Goal: Task Accomplishment & Management: Complete application form

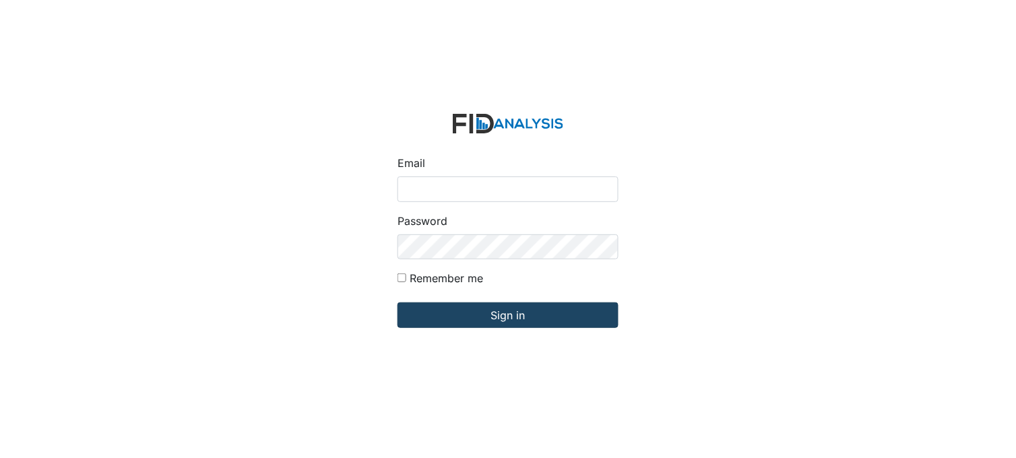
type input "[PERSON_NAME][EMAIL_ADDRESS][DOMAIN_NAME]"
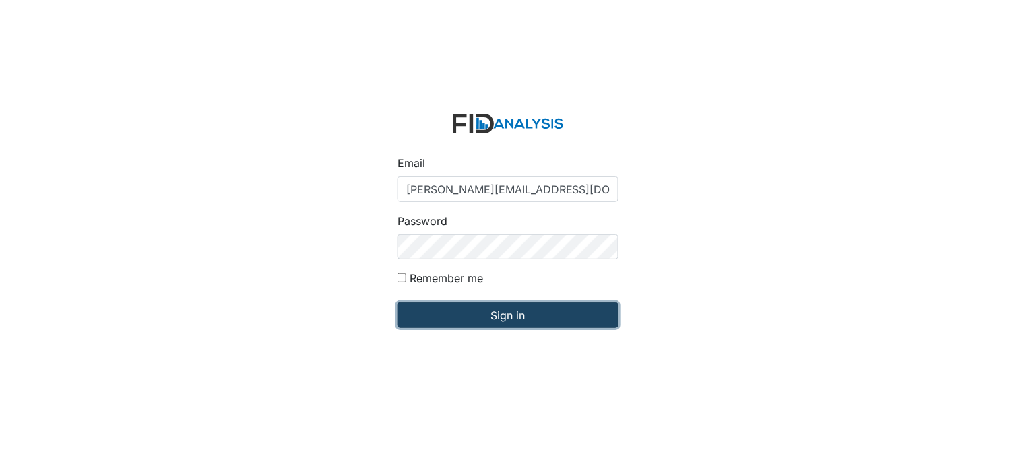
click at [509, 320] on input "Sign in" at bounding box center [508, 316] width 221 height 26
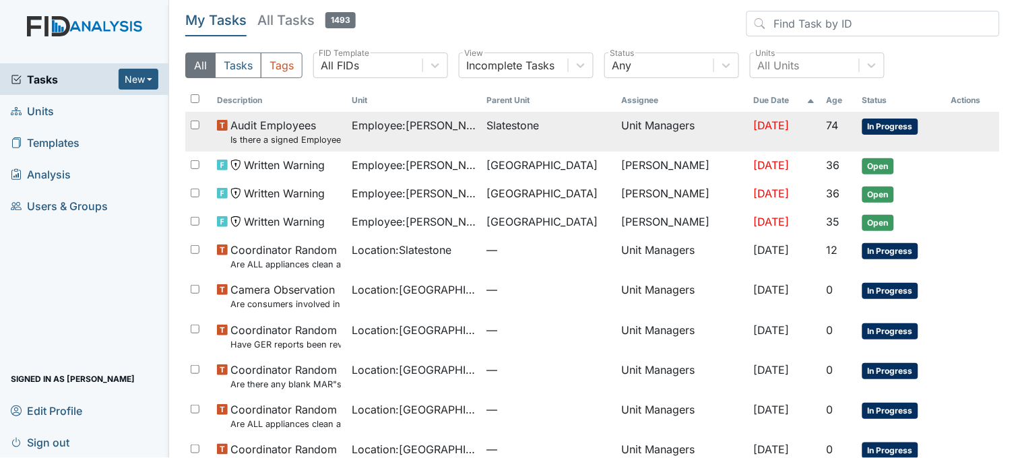
click at [379, 125] on span "Employee : Williams, Shanula" at bounding box center [414, 125] width 124 height 16
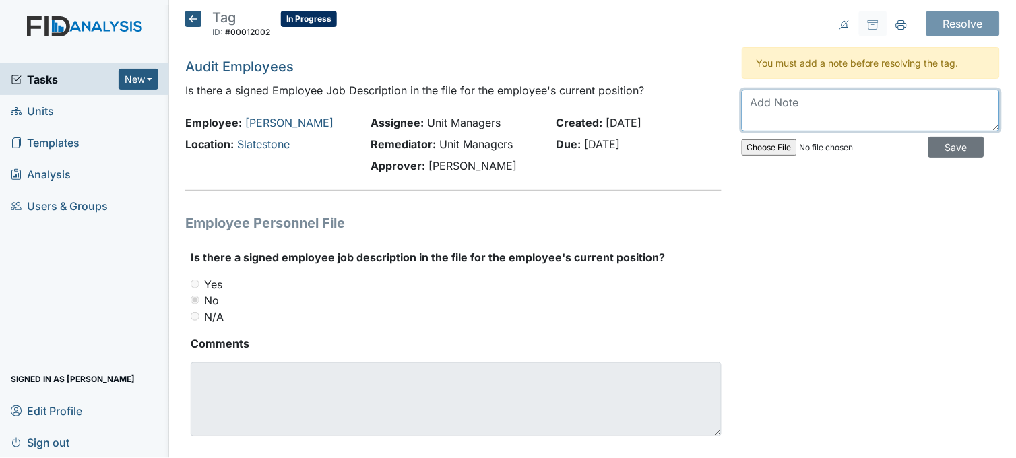
click at [796, 102] on textarea at bounding box center [871, 111] width 258 height 42
type textarea "completed"
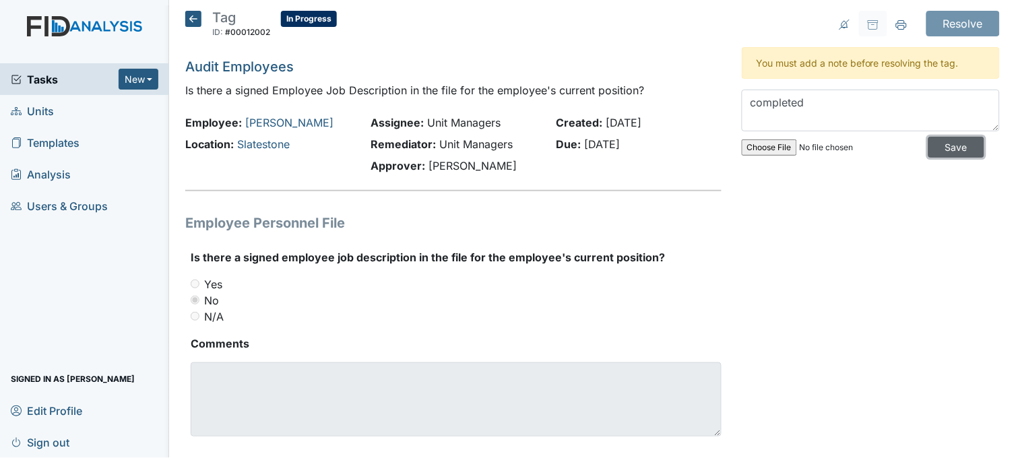
click at [929, 142] on input "Save" at bounding box center [957, 147] width 56 height 21
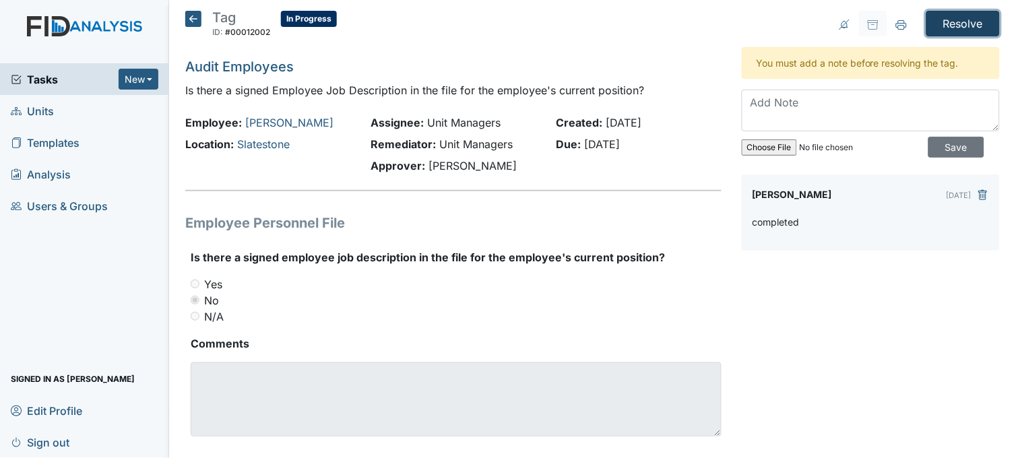
click at [944, 24] on input "Resolve" at bounding box center [963, 24] width 73 height 26
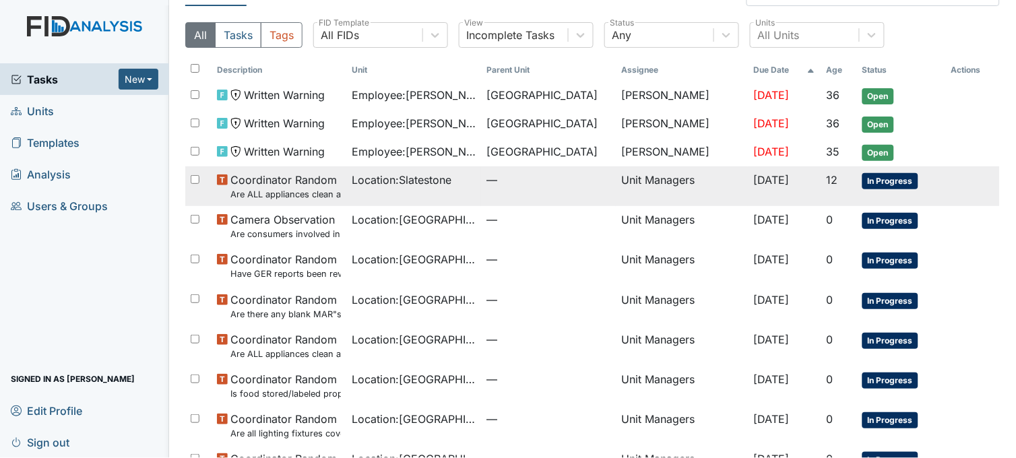
scroll to position [150, 0]
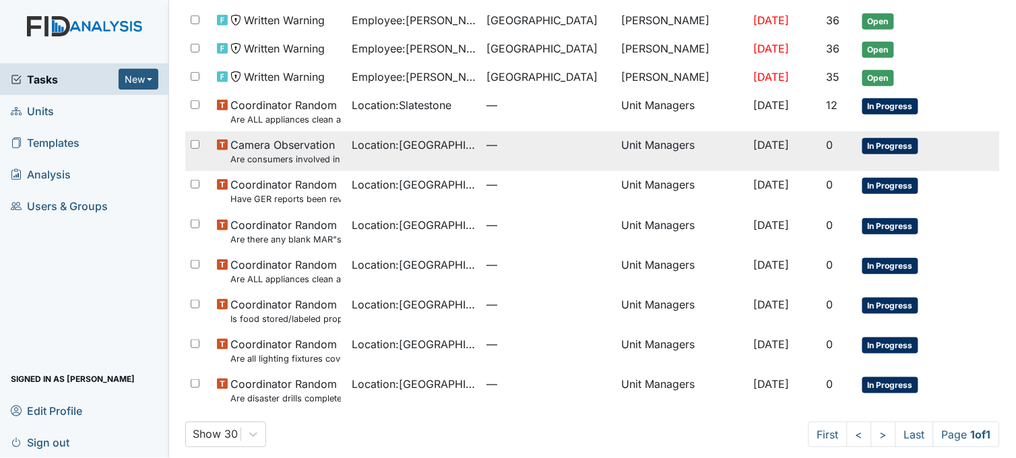
click at [354, 156] on td "Location : [GEOGRAPHIC_DATA]" at bounding box center [413, 151] width 135 height 40
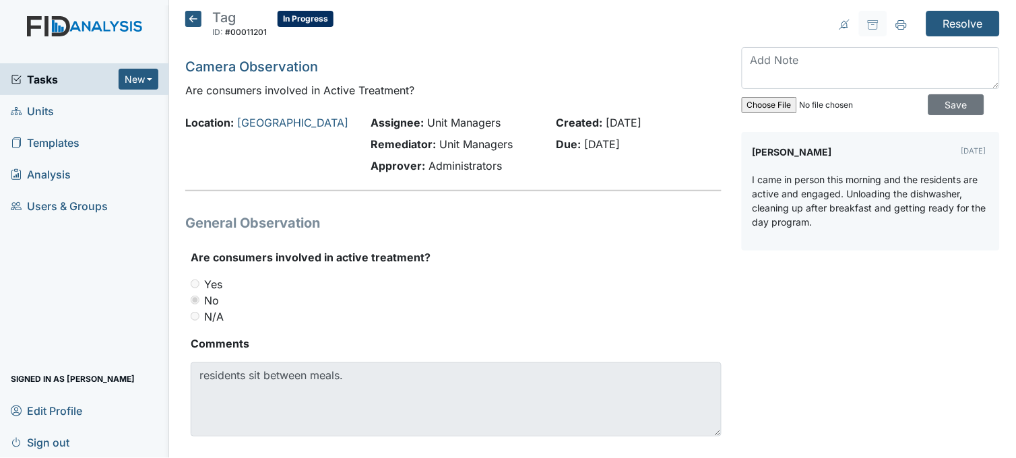
click at [192, 22] on icon at bounding box center [193, 19] width 16 height 16
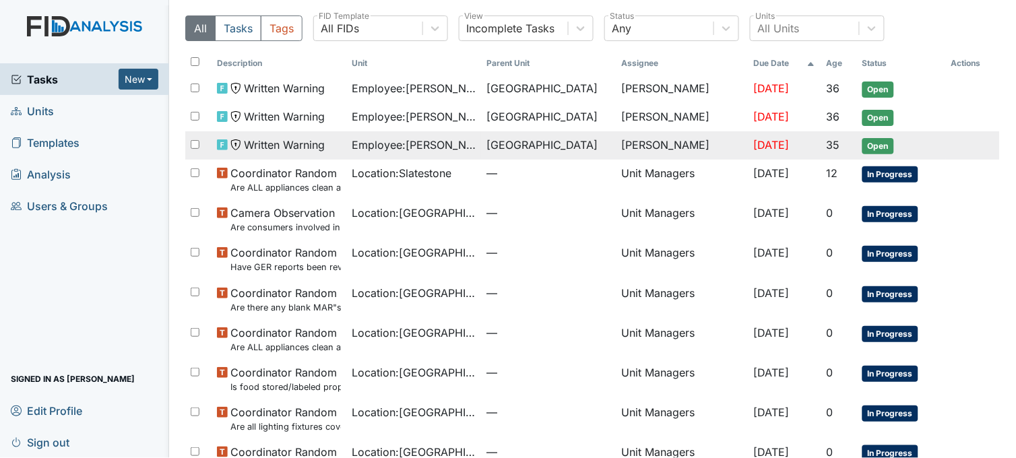
scroll to position [75, 0]
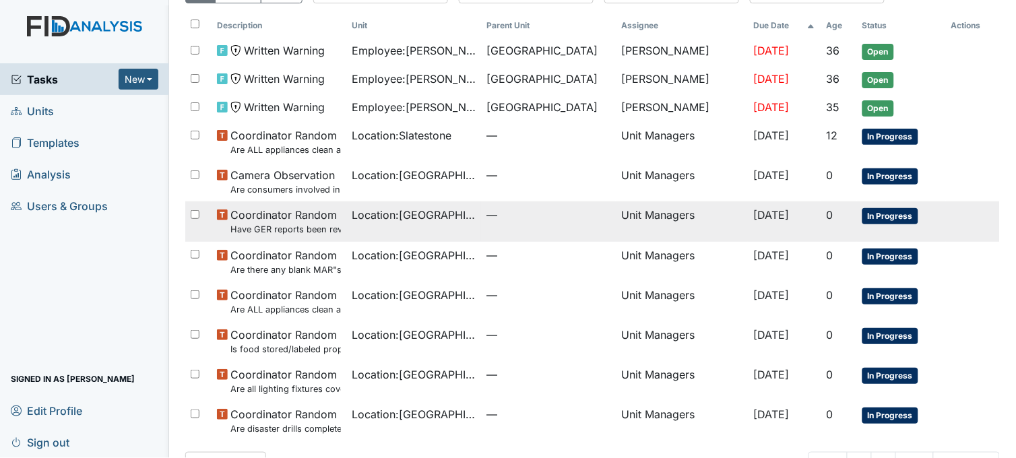
click at [423, 231] on td "Location : Beaufort Heights" at bounding box center [413, 221] width 135 height 40
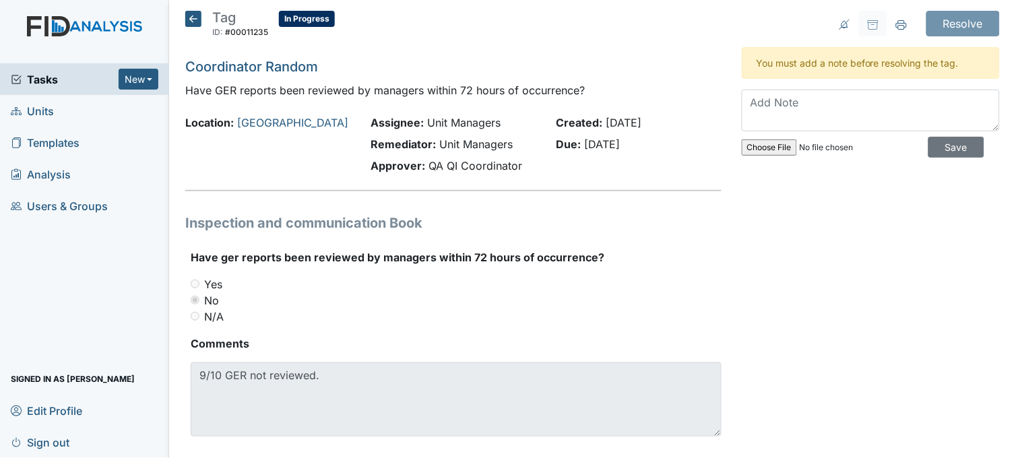
click at [192, 15] on icon at bounding box center [193, 19] width 16 height 16
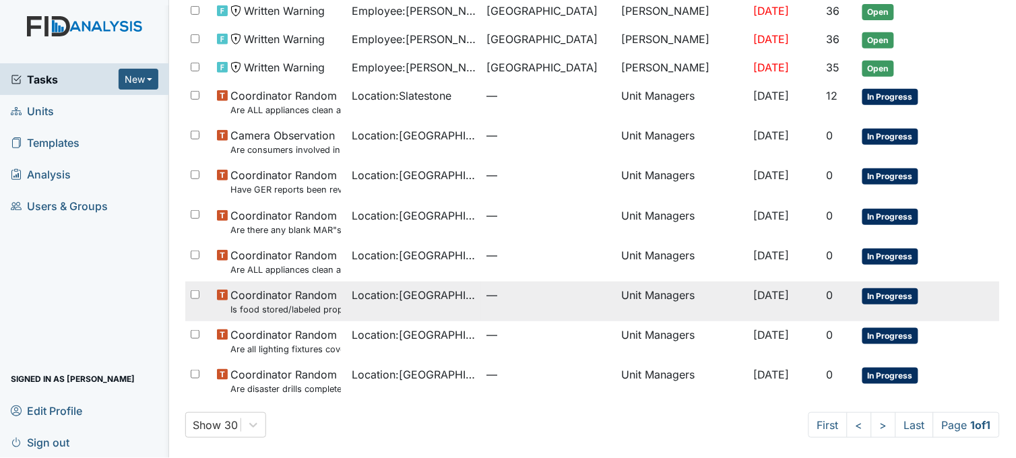
scroll to position [117, 0]
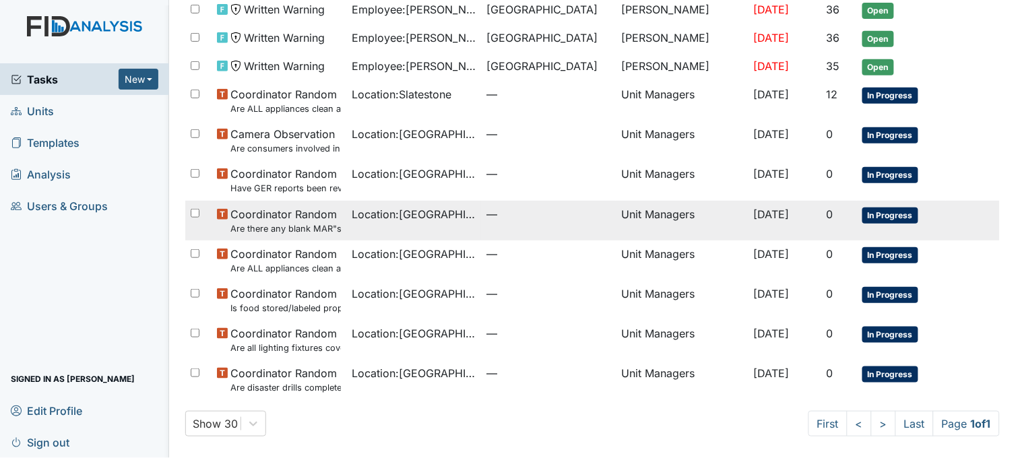
click at [393, 228] on td "Location : [GEOGRAPHIC_DATA]" at bounding box center [413, 221] width 135 height 40
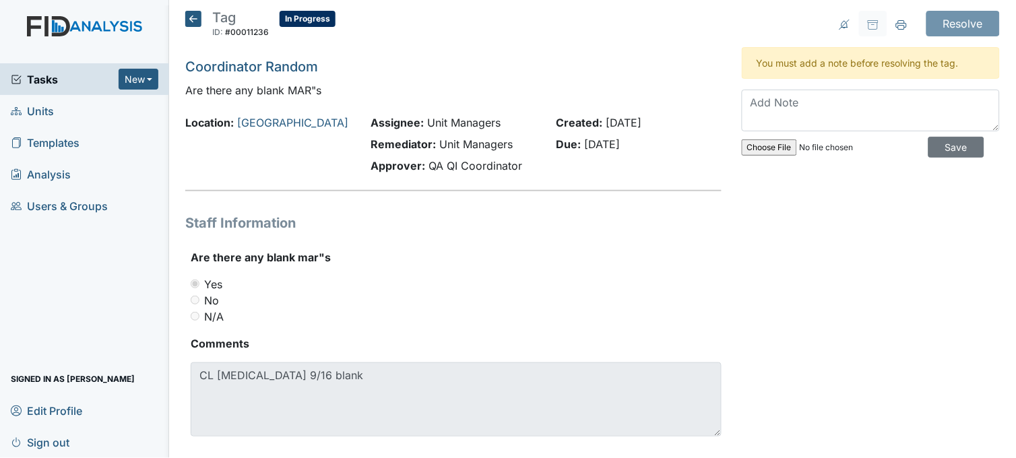
click at [187, 23] on icon at bounding box center [193, 19] width 16 height 16
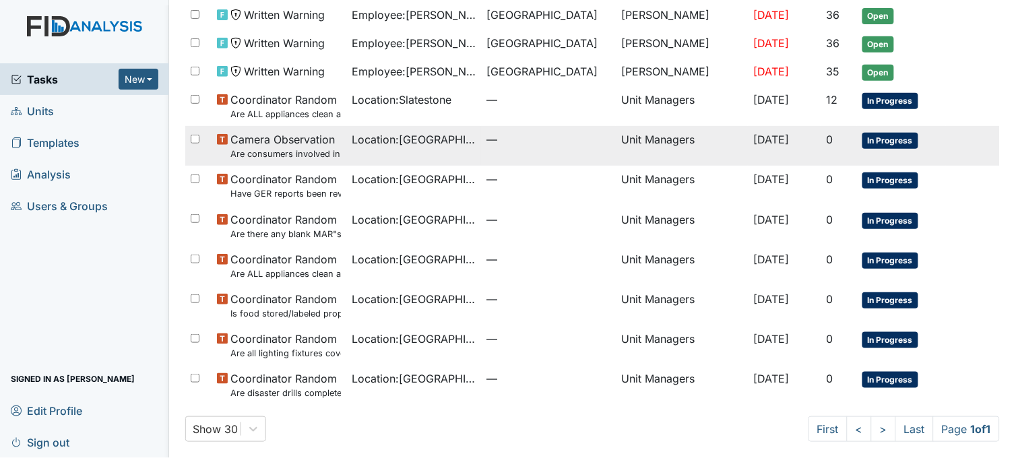
scroll to position [117, 0]
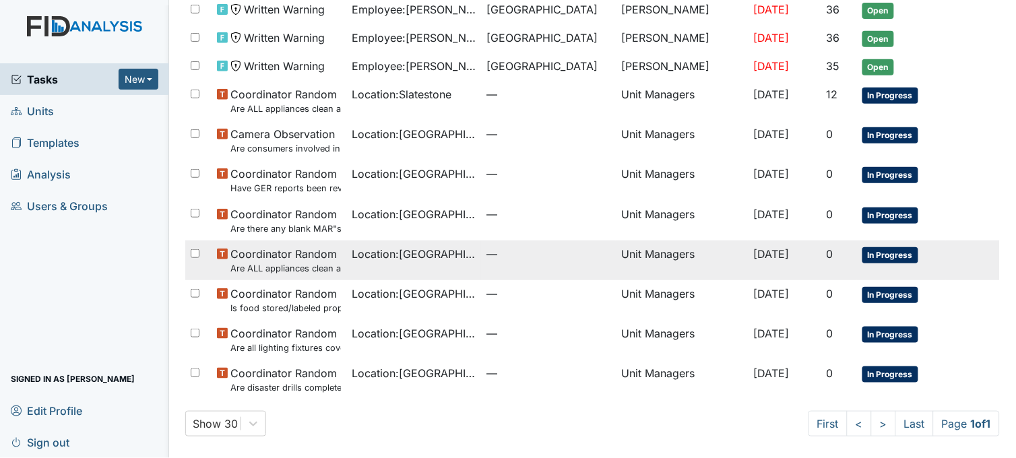
click at [385, 255] on span "Location : Beaufort Heights" at bounding box center [414, 254] width 124 height 16
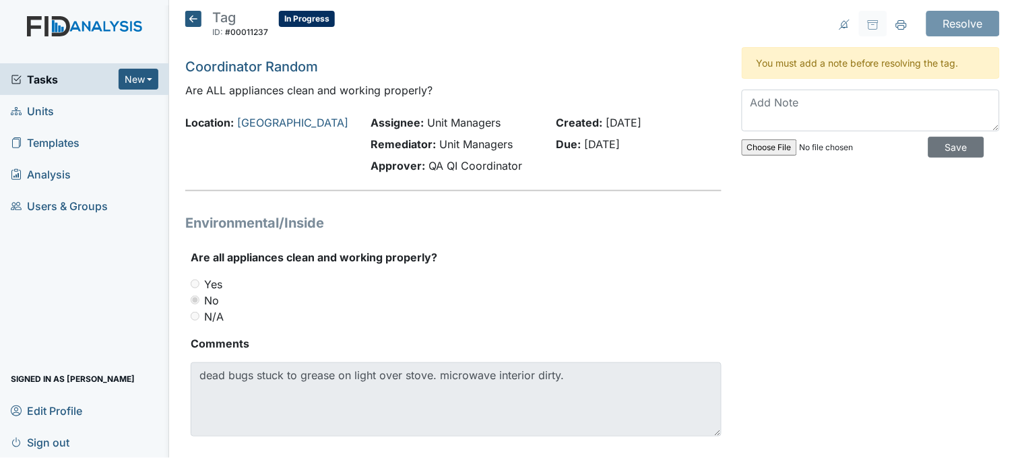
click at [189, 15] on icon at bounding box center [193, 19] width 16 height 16
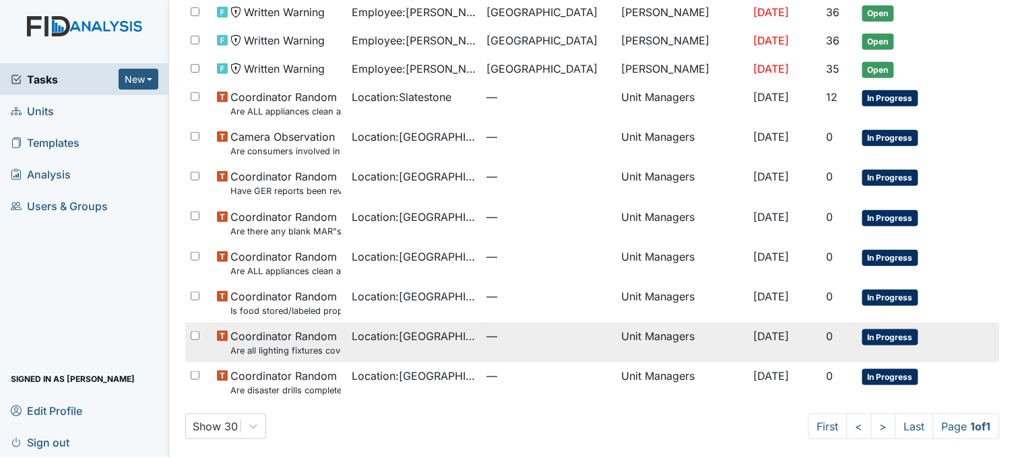
scroll to position [117, 0]
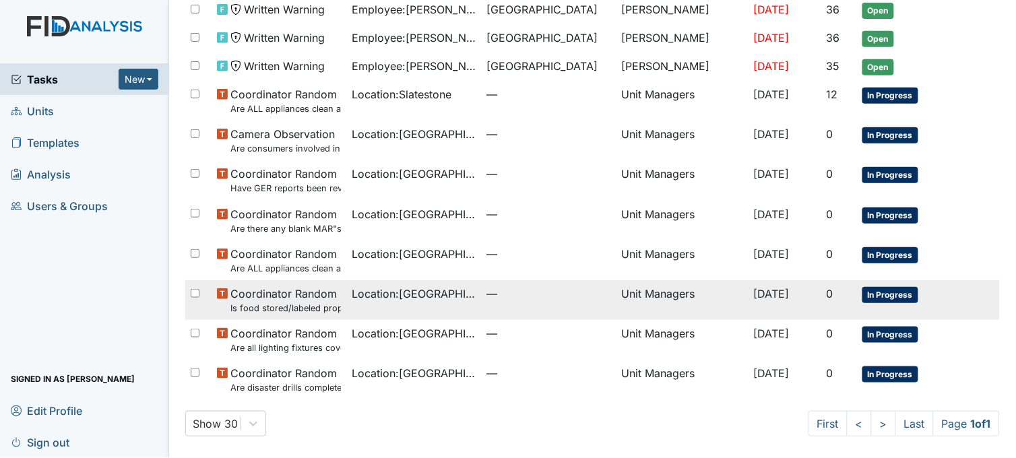
click at [389, 299] on span "Location : [GEOGRAPHIC_DATA]" at bounding box center [414, 294] width 124 height 16
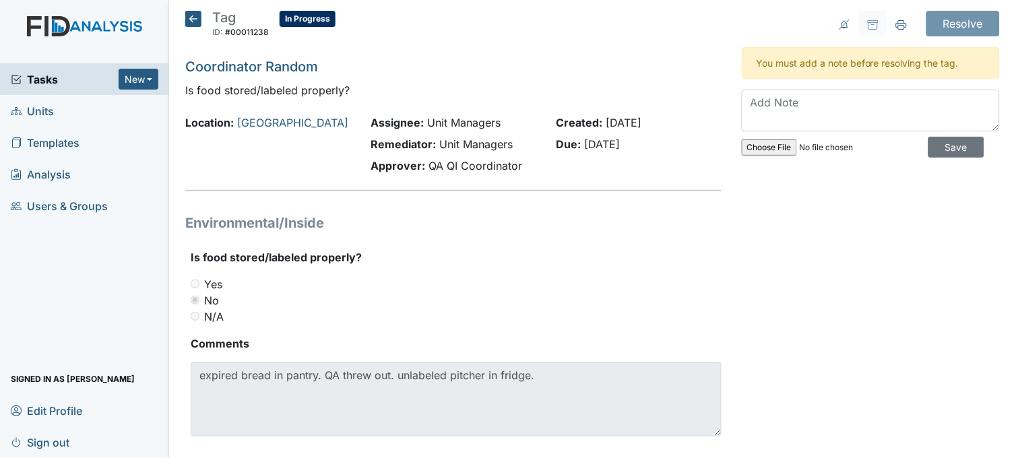
click at [190, 18] on icon at bounding box center [193, 19] width 16 height 16
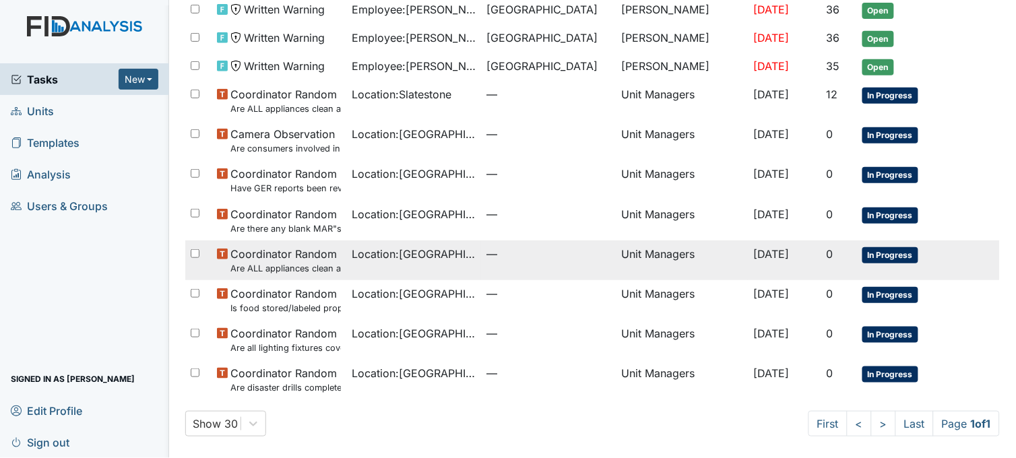
scroll to position [117, 0]
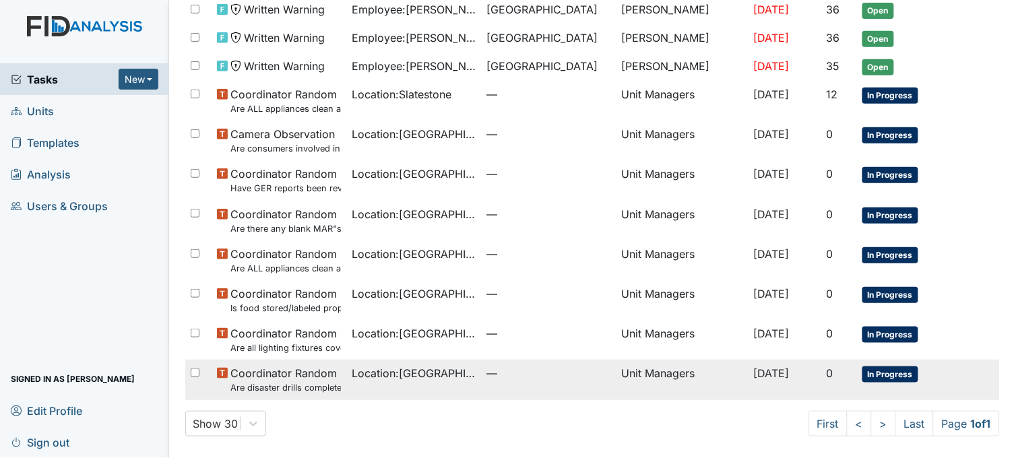
click at [443, 382] on td "Location : [GEOGRAPHIC_DATA]" at bounding box center [413, 380] width 135 height 40
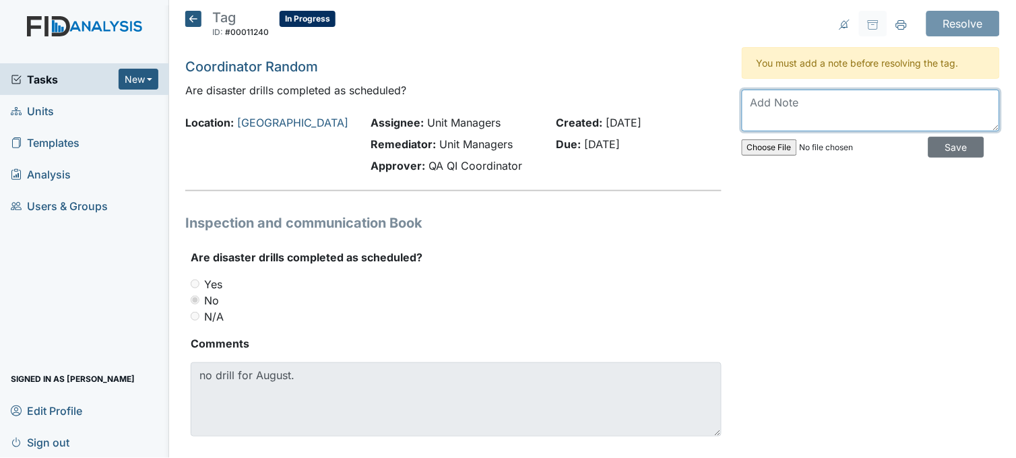
click at [793, 98] on textarea at bounding box center [871, 111] width 258 height 42
type textarea "fire drill completed and filed for August"
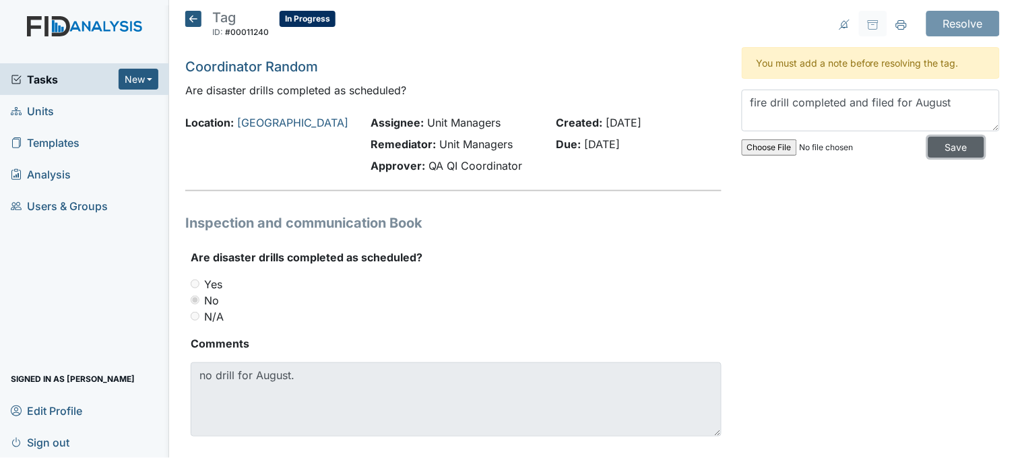
click at [935, 144] on input "Save" at bounding box center [957, 147] width 56 height 21
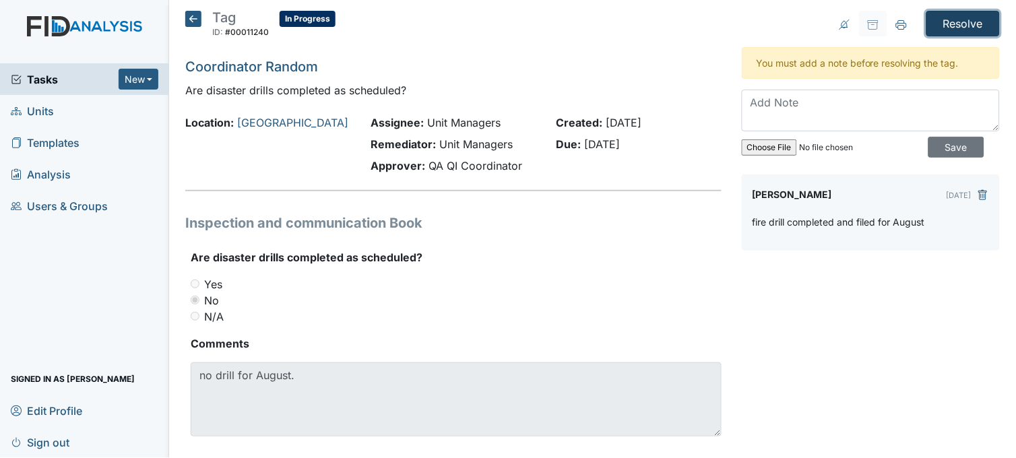
click at [938, 29] on input "Resolve" at bounding box center [963, 24] width 73 height 26
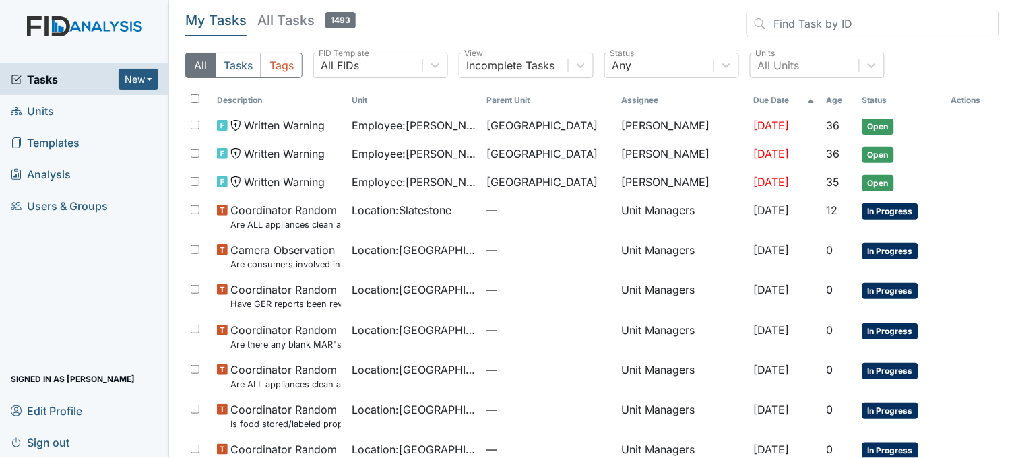
click at [79, 106] on link "Units" at bounding box center [84, 111] width 169 height 32
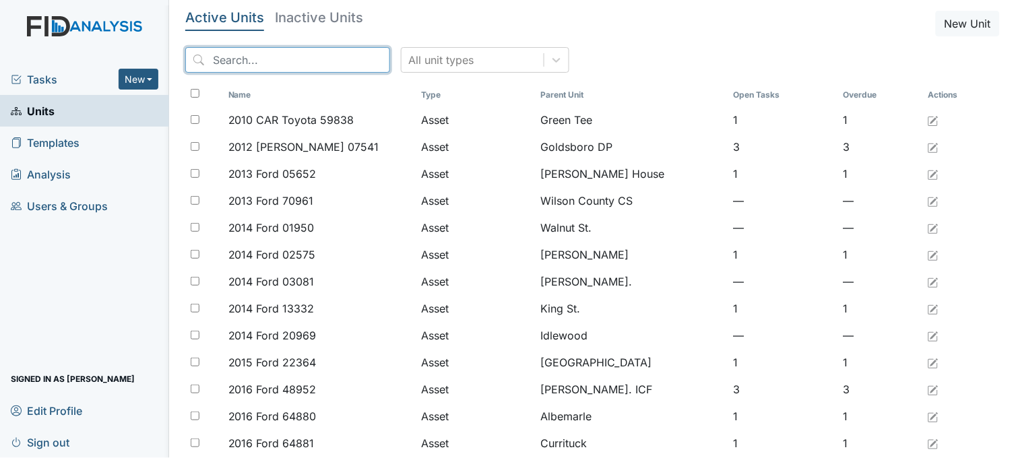
click at [278, 55] on input "search" at bounding box center [287, 60] width 205 height 26
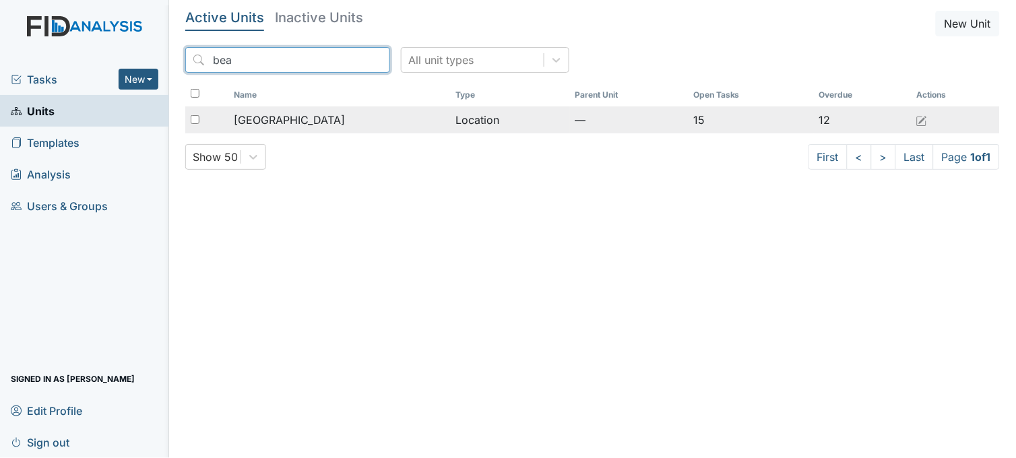
type input "bea"
click at [290, 113] on span "[GEOGRAPHIC_DATA]" at bounding box center [289, 120] width 111 height 16
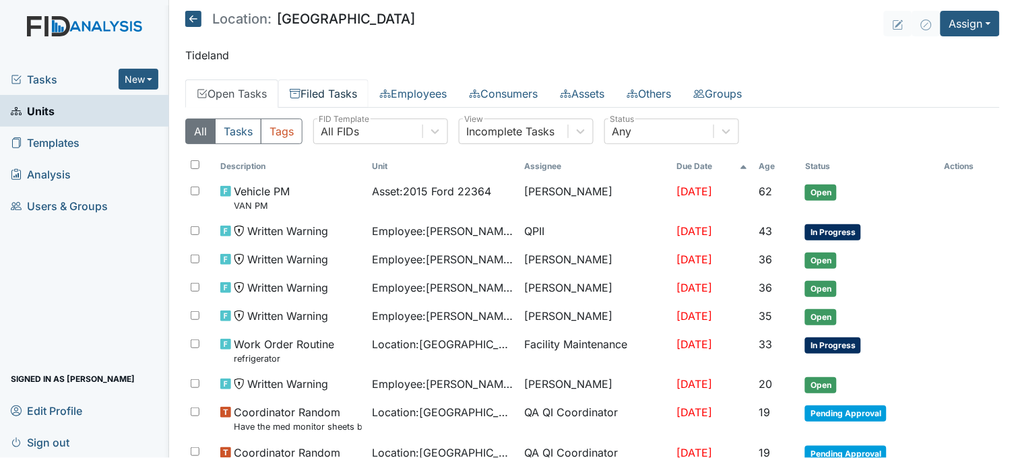
click at [326, 91] on link "Filed Tasks" at bounding box center [323, 94] width 90 height 28
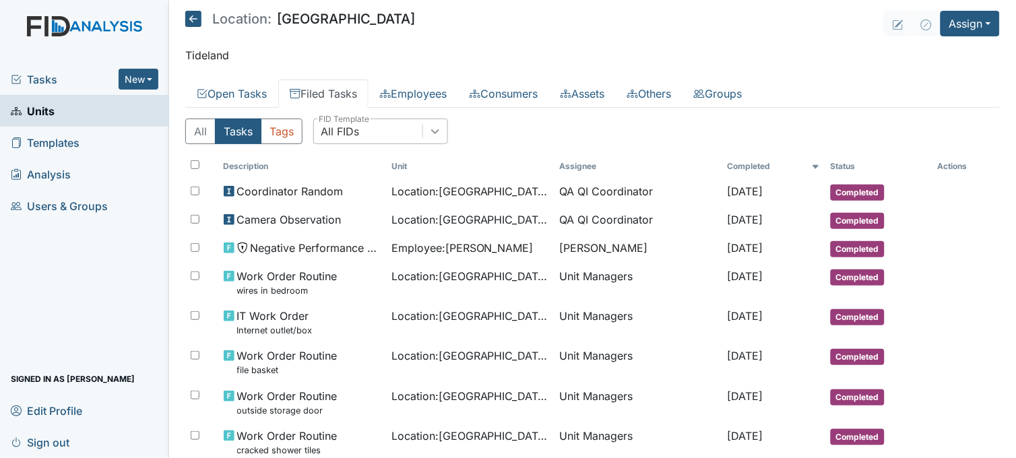
click at [435, 135] on icon at bounding box center [435, 131] width 13 height 13
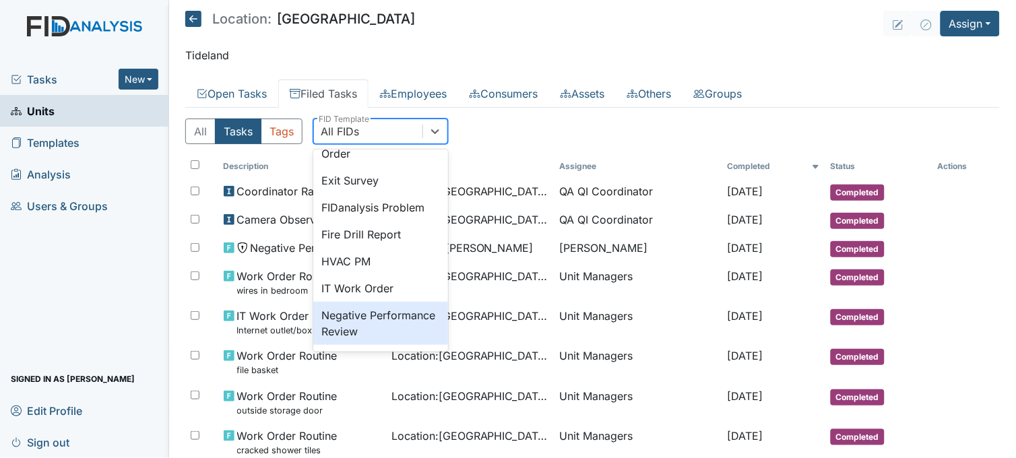
scroll to position [224, 0]
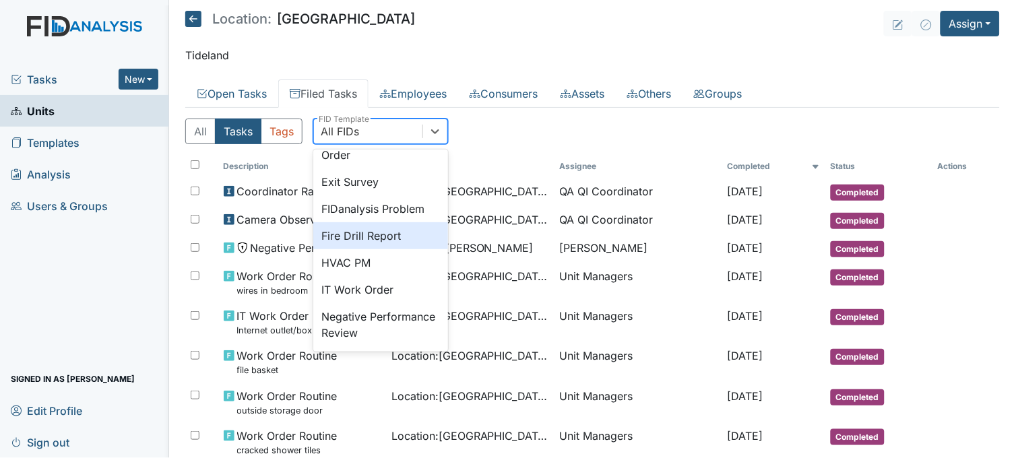
click at [385, 249] on div "Fire Drill Report" at bounding box center [380, 235] width 135 height 27
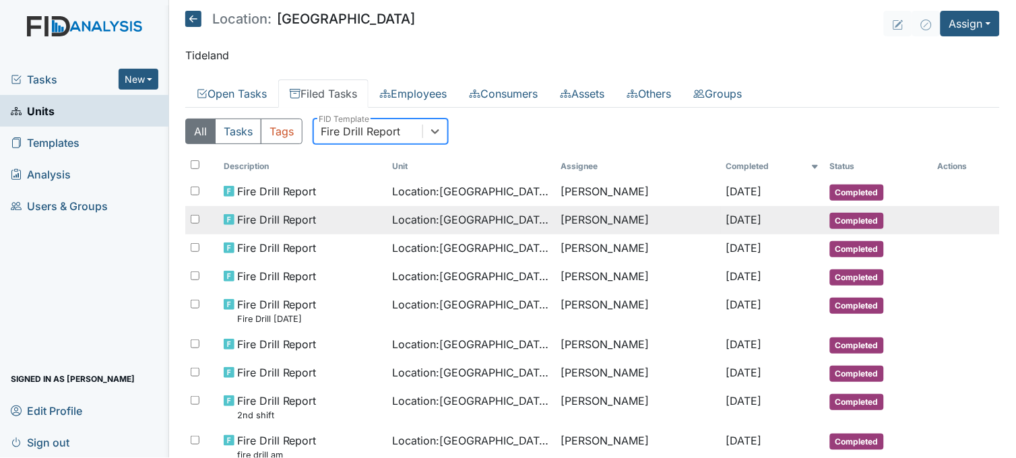
click at [507, 218] on span "Location : [GEOGRAPHIC_DATA]" at bounding box center [471, 220] width 158 height 16
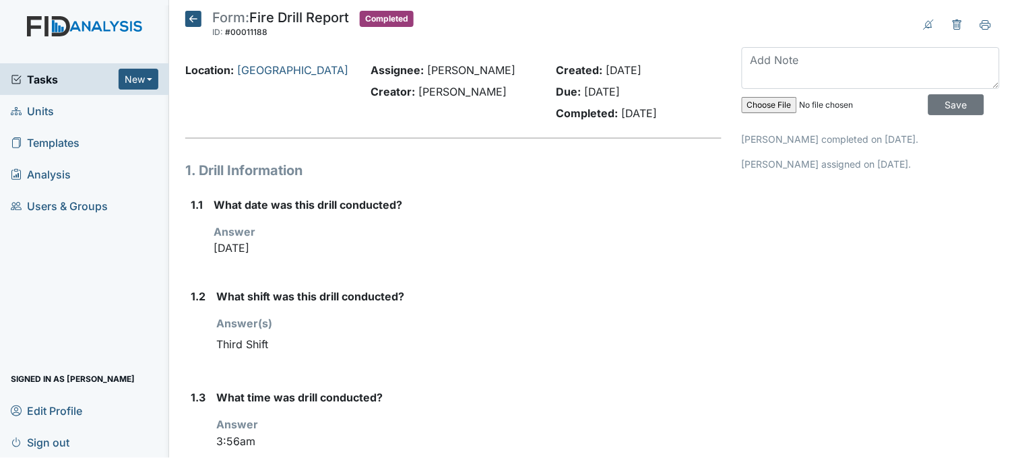
click at [193, 17] on icon at bounding box center [193, 19] width 16 height 16
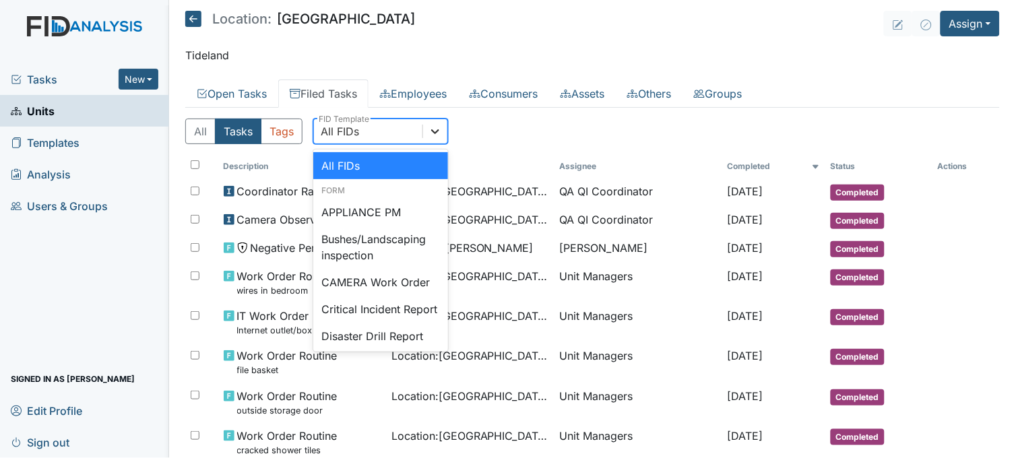
click at [441, 135] on icon at bounding box center [435, 131] width 13 height 13
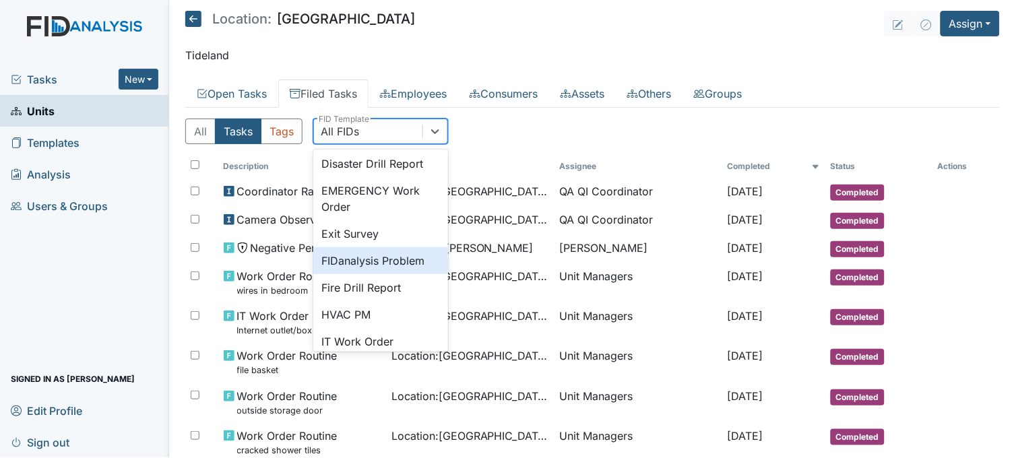
scroll to position [224, 0]
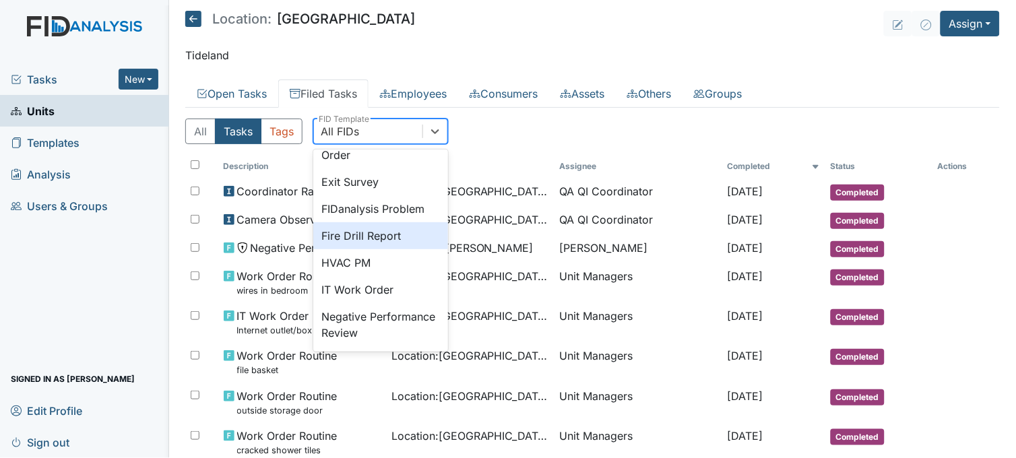
click at [382, 249] on div "Fire Drill Report" at bounding box center [380, 235] width 135 height 27
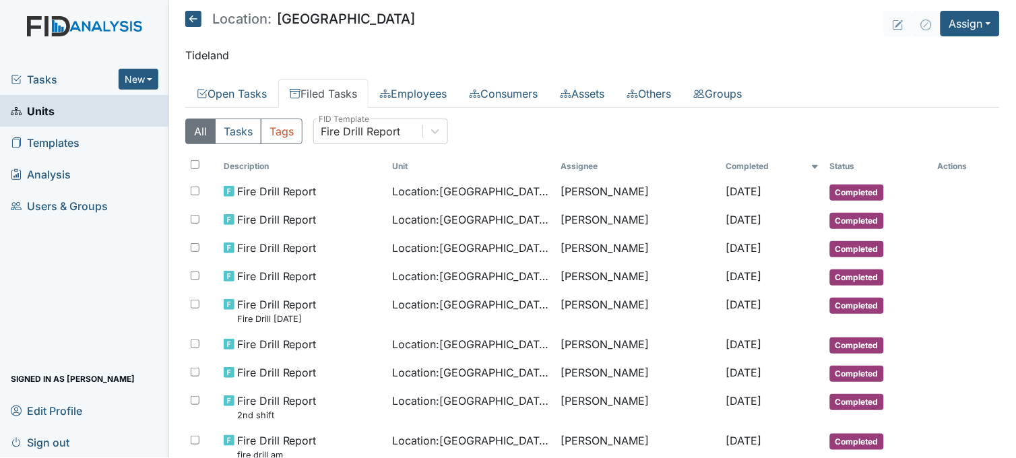
click at [44, 75] on span "Tasks" at bounding box center [65, 79] width 108 height 16
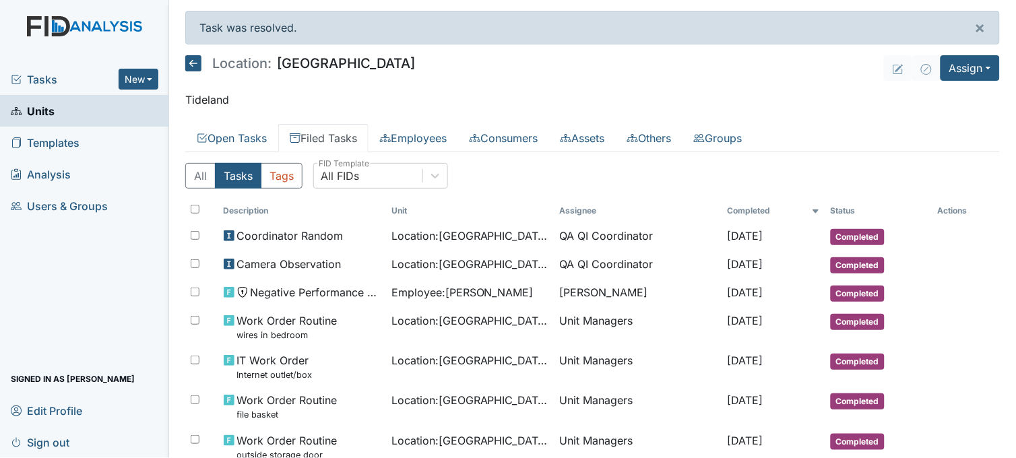
click at [42, 73] on span "Tasks" at bounding box center [65, 79] width 108 height 16
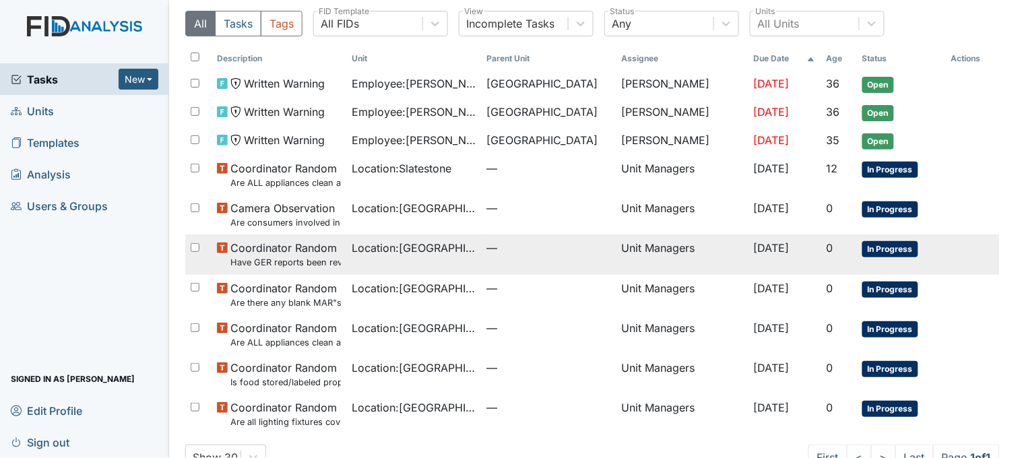
scroll to position [77, 0]
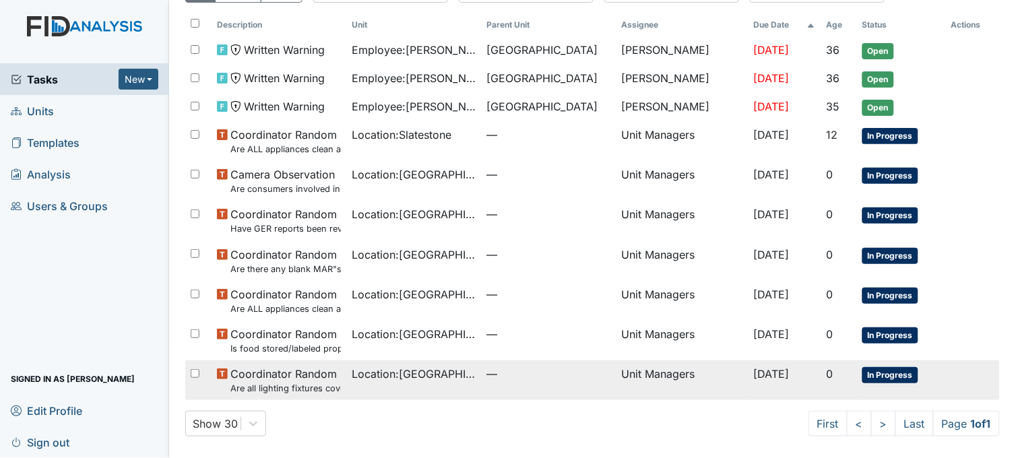
click at [487, 381] on span "—" at bounding box center [549, 374] width 124 height 16
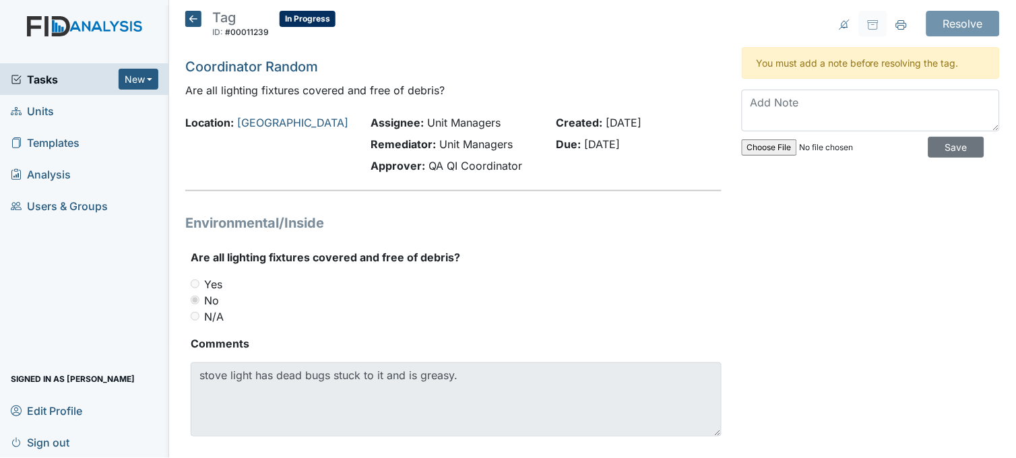
click at [193, 20] on icon at bounding box center [193, 19] width 16 height 16
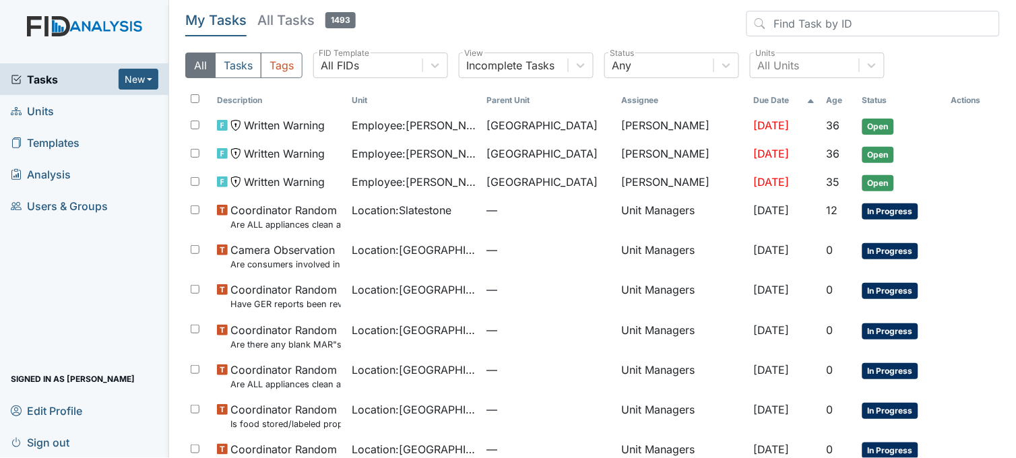
click at [46, 75] on span "Tasks" at bounding box center [65, 79] width 108 height 16
click at [32, 79] on span "Tasks" at bounding box center [65, 79] width 108 height 16
click at [23, 78] on span "Tasks" at bounding box center [65, 79] width 108 height 16
